Goal: Task Accomplishment & Management: Complete application form

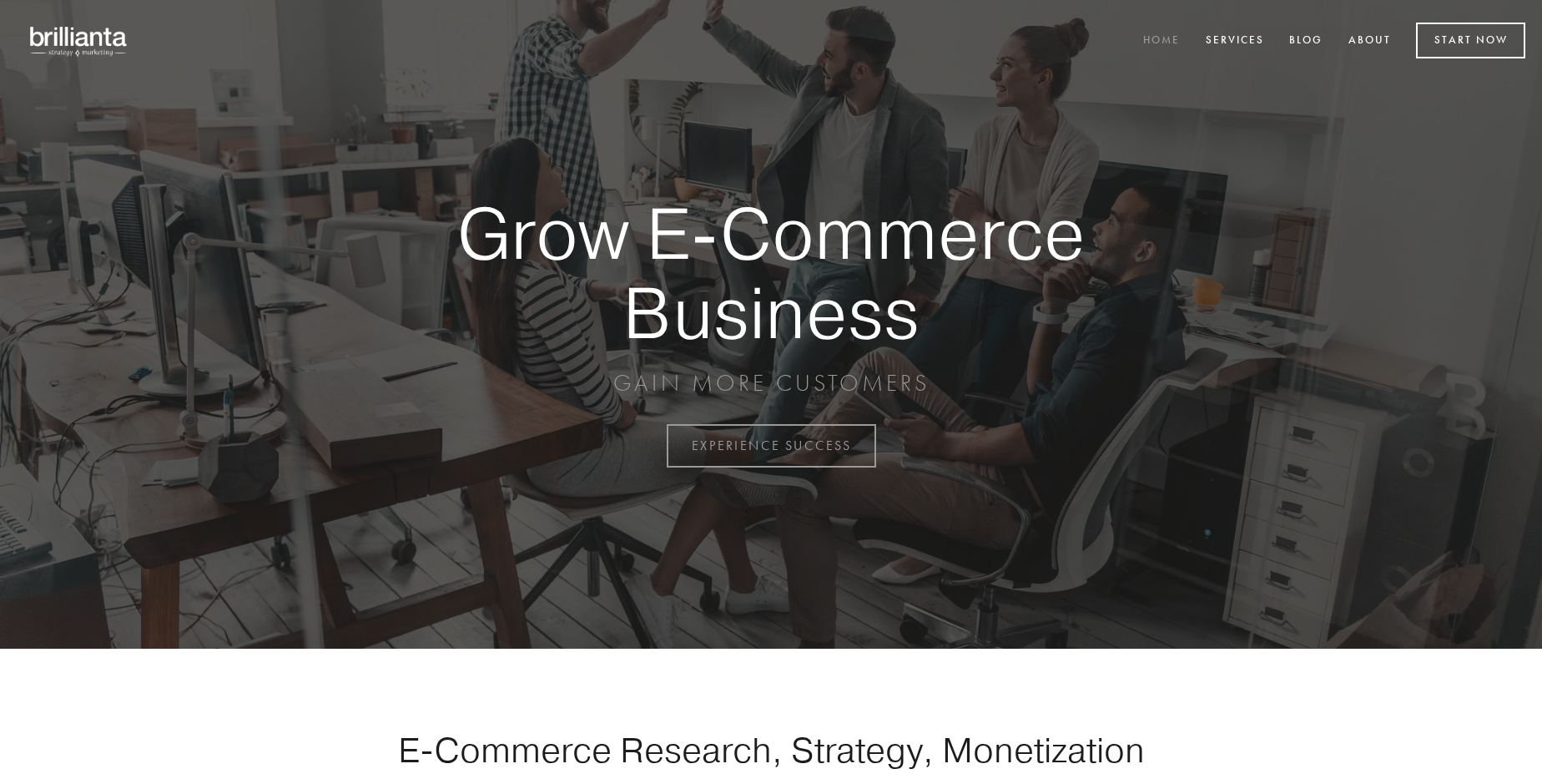
scroll to position [4374, 0]
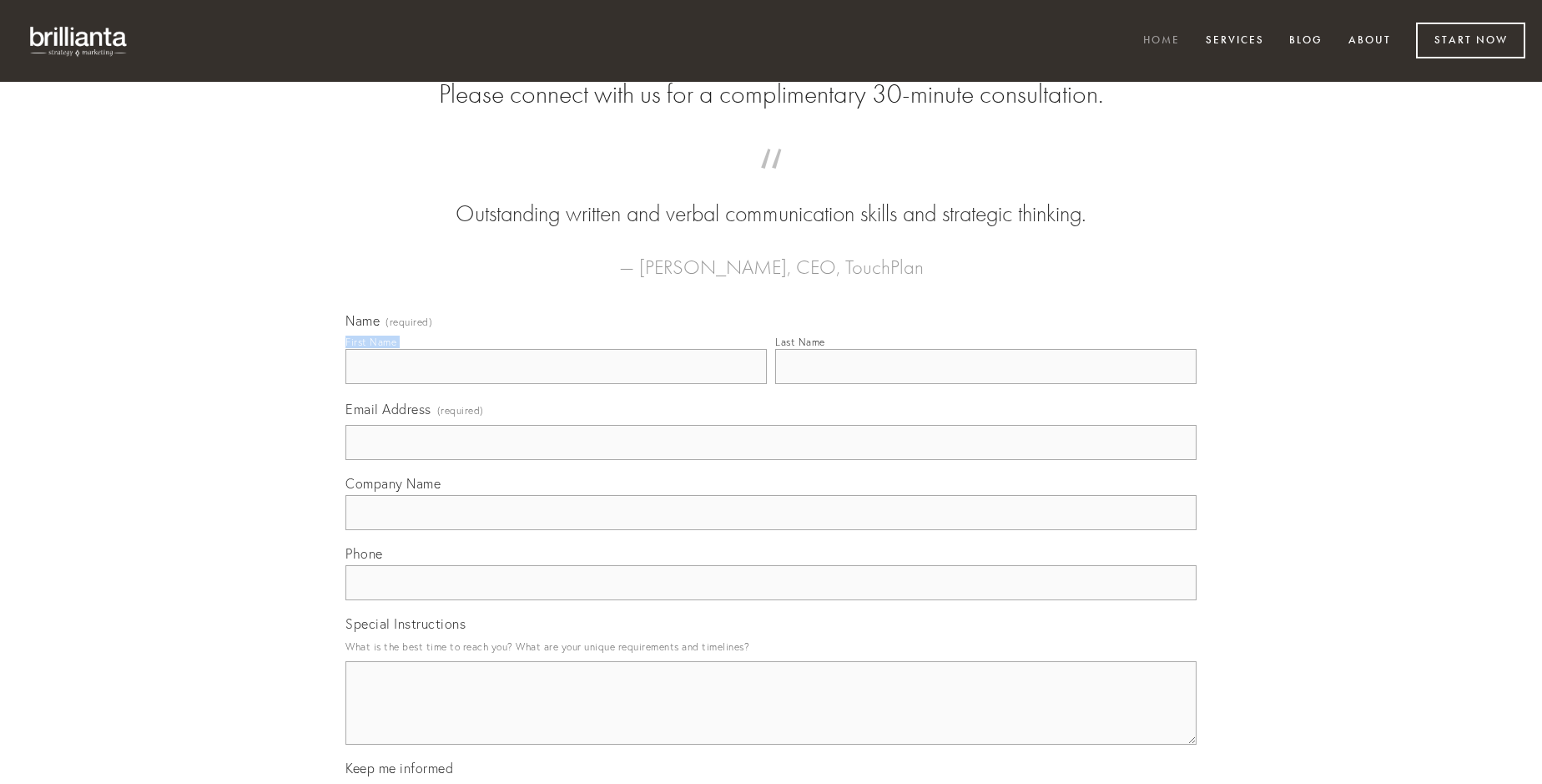
type input "[PERSON_NAME]"
click at [985, 384] on input "Last Name" at bounding box center [985, 366] width 421 height 35
type input "[PERSON_NAME]"
click at [771, 460] on input "Email Address (required)" at bounding box center [771, 442] width 851 height 35
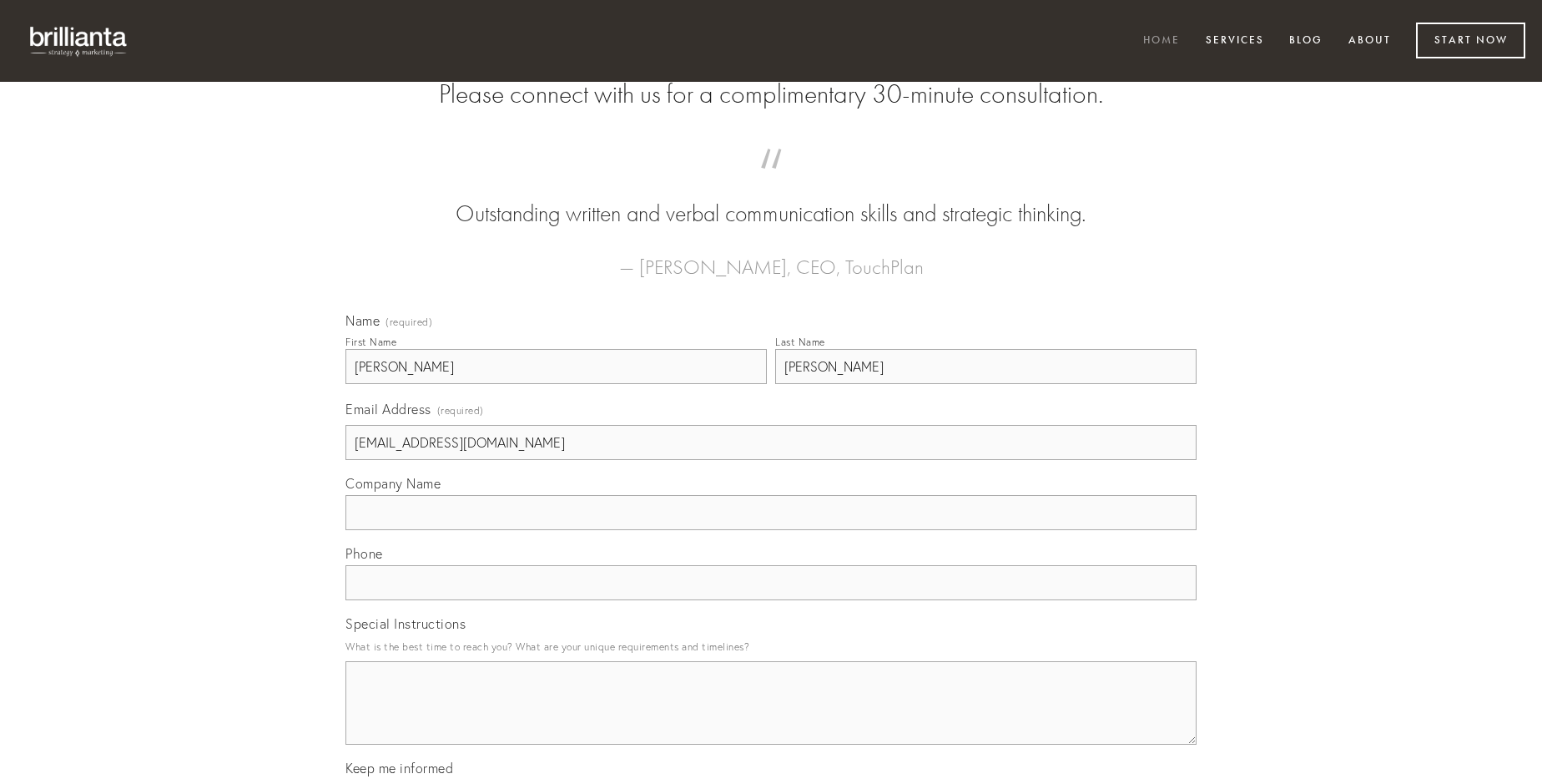
type input "[EMAIL_ADDRESS][DOMAIN_NAME]"
click at [771, 530] on input "Company Name" at bounding box center [771, 512] width 851 height 35
type input "canis"
click at [771, 600] on input "text" at bounding box center [771, 583] width 851 height 35
click at [771, 718] on textarea "Special Instructions" at bounding box center [771, 702] width 851 height 83
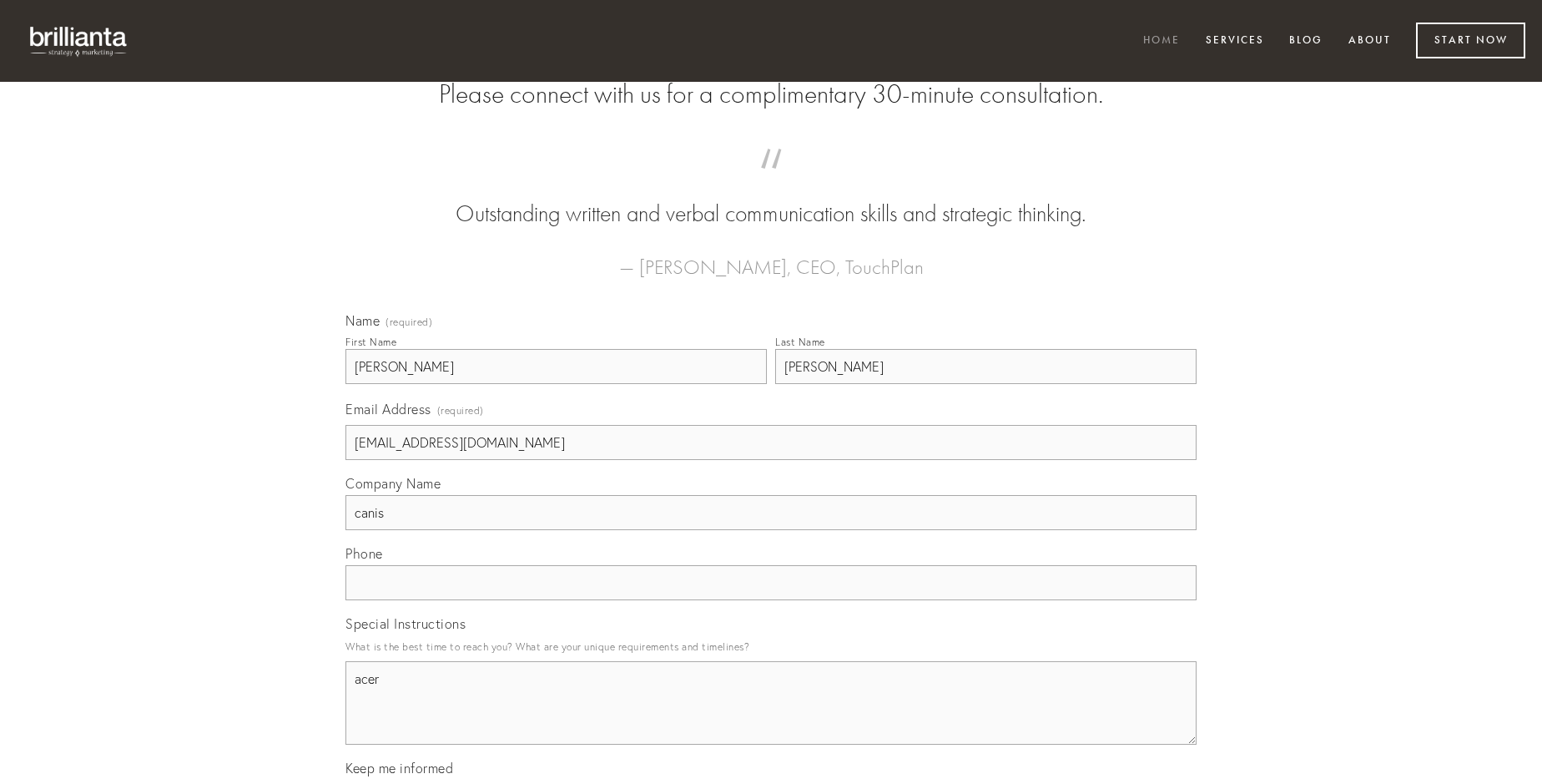
type textarea "acer"
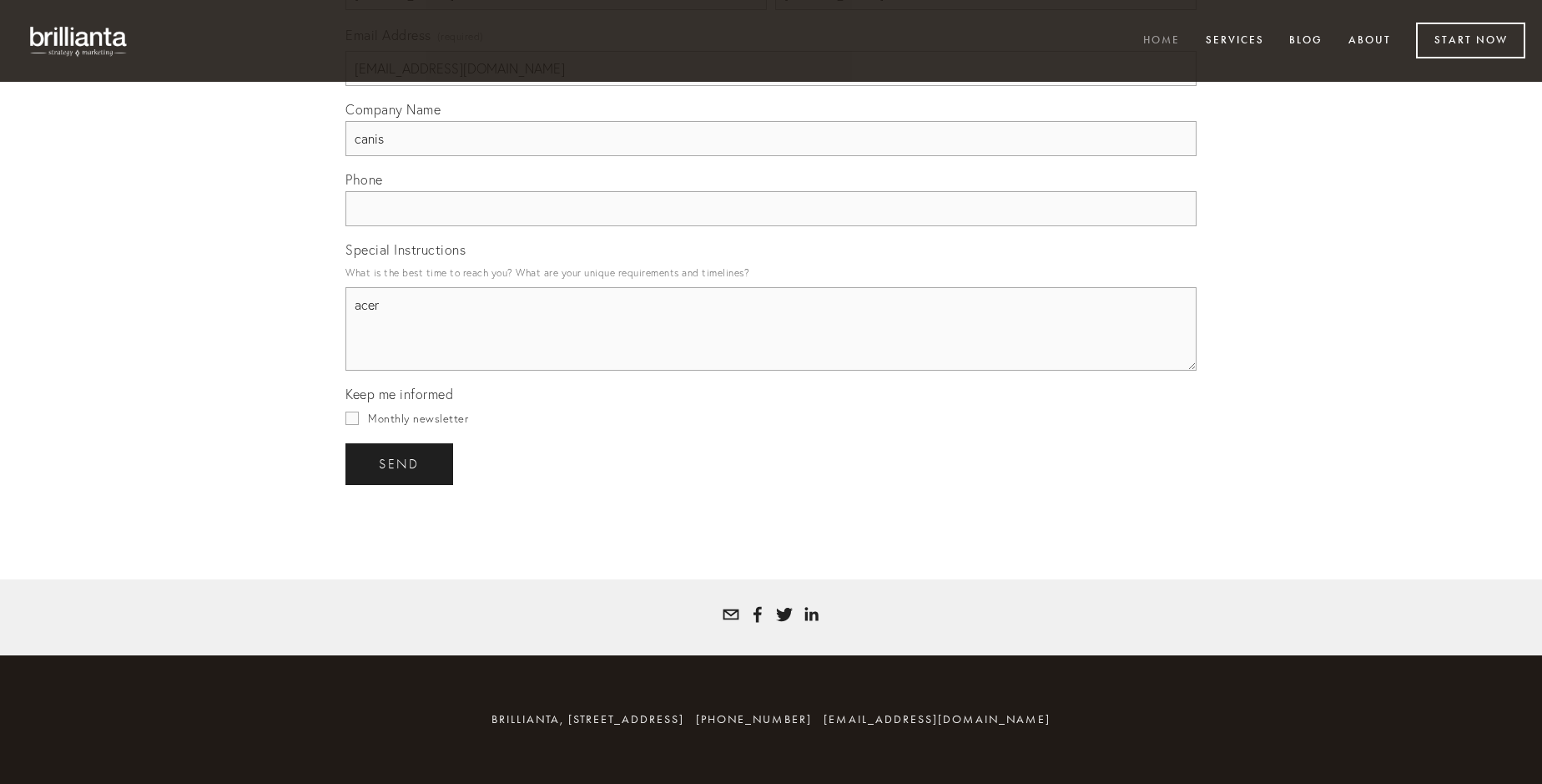
click at [400, 463] on span "send" at bounding box center [399, 464] width 41 height 15
